Goal: Navigation & Orientation: Find specific page/section

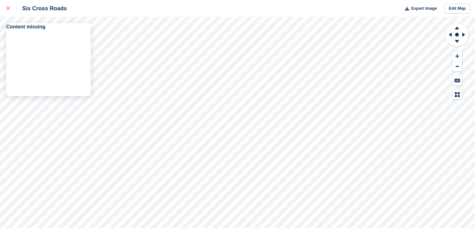
click at [7, 9] on icon at bounding box center [8, 8] width 4 height 4
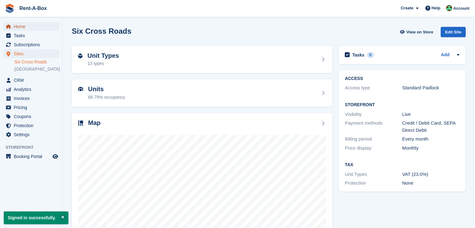
click at [24, 26] on span "Home" at bounding box center [32, 26] width 37 height 9
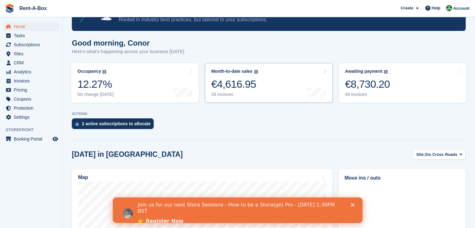
scroll to position [50, 0]
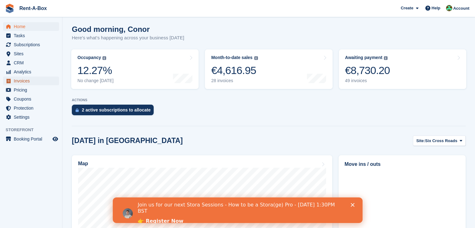
click at [24, 82] on span "Invoices" at bounding box center [32, 81] width 37 height 9
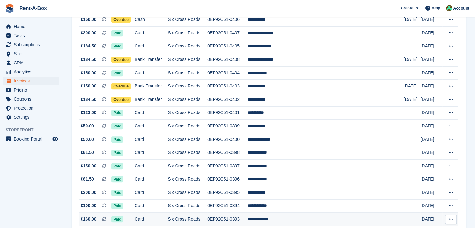
scroll to position [330, 0]
